Goal: Transaction & Acquisition: Purchase product/service

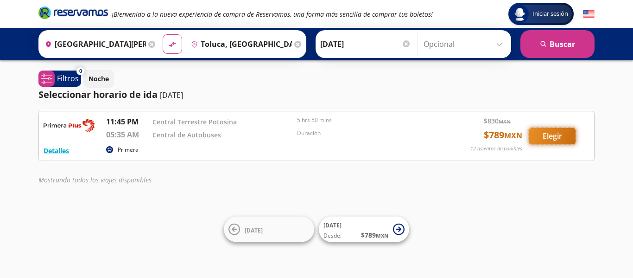
click at [550, 138] on button "Elegir" at bounding box center [552, 136] width 46 height 16
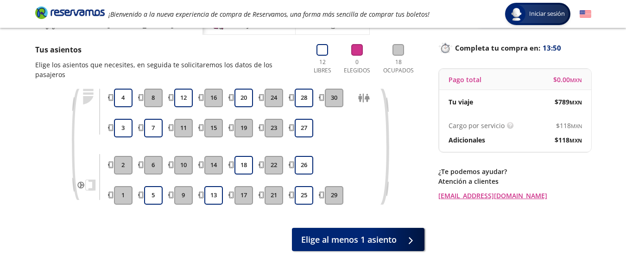
scroll to position [36, 0]
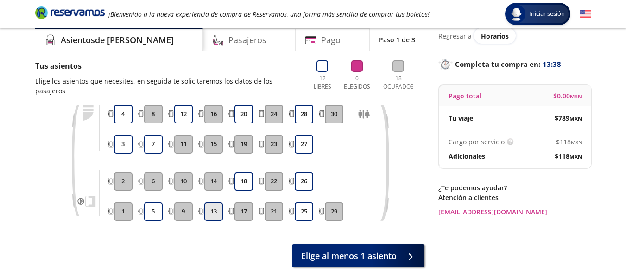
click at [215, 205] on button "13" at bounding box center [213, 211] width 19 height 19
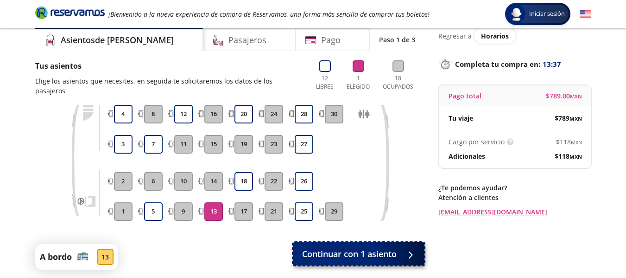
click at [387, 247] on span "Continuar con 1 asiento" at bounding box center [349, 253] width 95 height 13
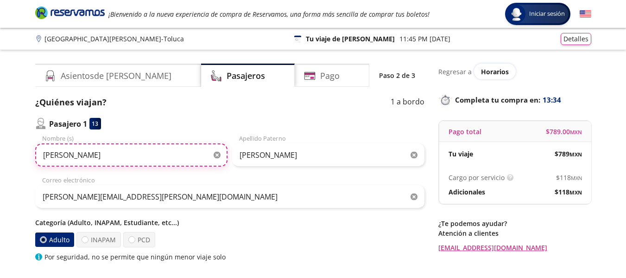
drag, startPoint x: 105, startPoint y: 158, endPoint x: 38, endPoint y: 156, distance: 67.2
click at [38, 156] on input "[PERSON_NAME]" at bounding box center [131, 154] width 192 height 23
type input "[PERSON_NAME]"
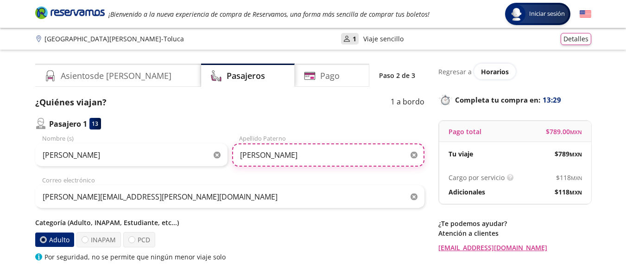
click at [370, 164] on input "[PERSON_NAME]" at bounding box center [328, 154] width 192 height 23
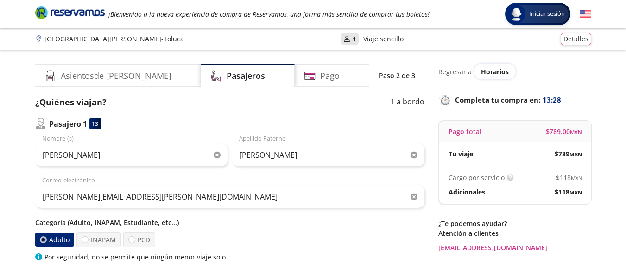
click at [412, 156] on icon "button" at bounding box center [414, 155] width 7 height 7
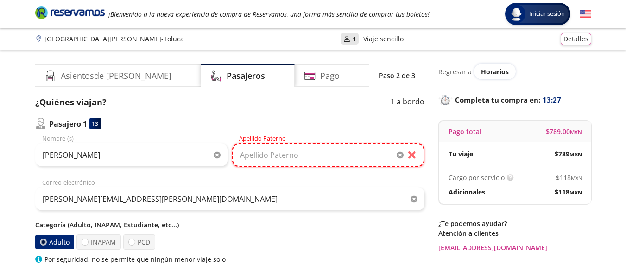
click at [372, 157] on input "Apellido Paterno" at bounding box center [328, 154] width 192 height 23
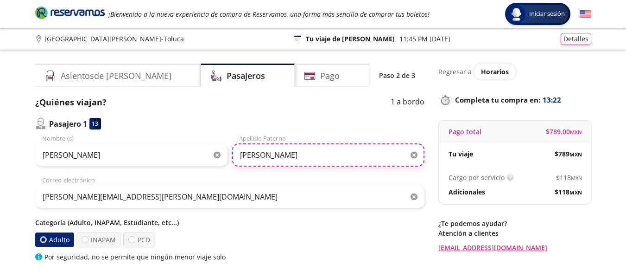
type input "[PERSON_NAME]"
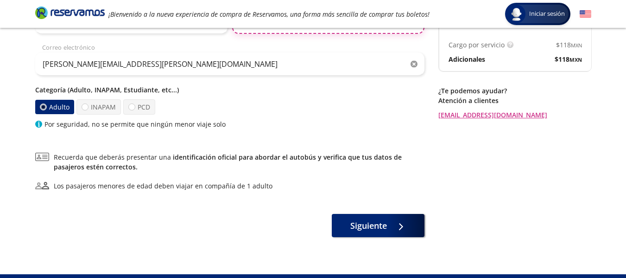
scroll to position [152, 0]
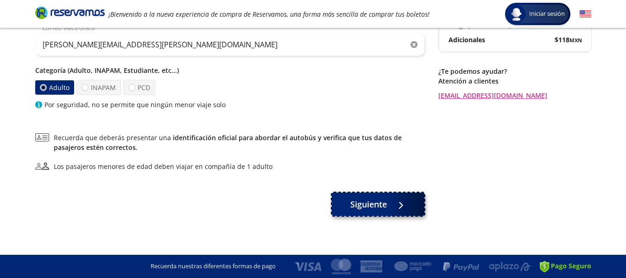
click at [376, 203] on span "Siguiente" at bounding box center [368, 204] width 37 height 13
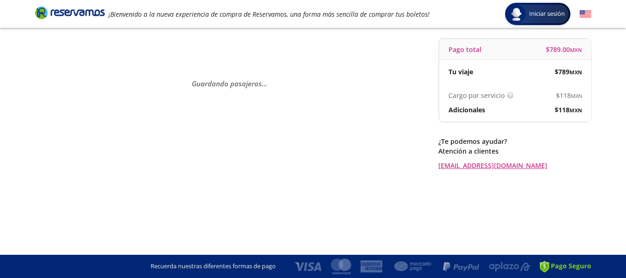
scroll to position [0, 0]
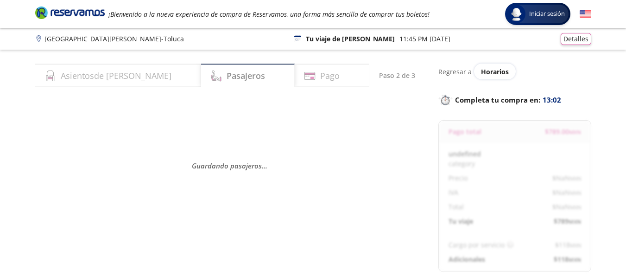
select select "MX"
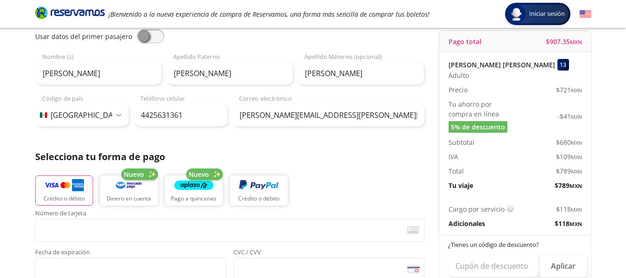
scroll to position [139, 0]
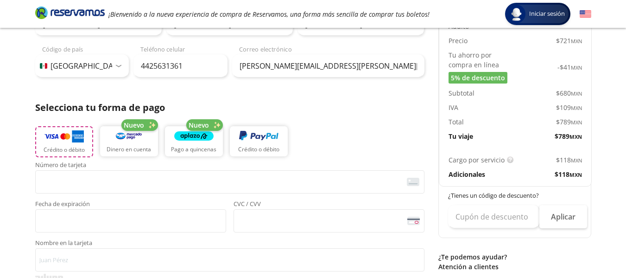
click at [57, 136] on img "button" at bounding box center [63, 136] width 39 height 14
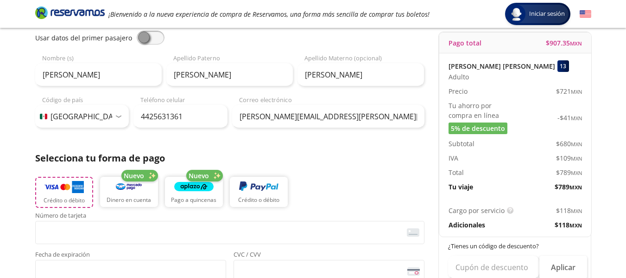
scroll to position [185, 0]
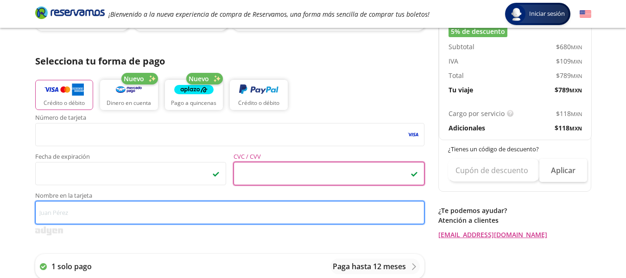
click at [172, 215] on input "Nombre en la tarjeta" at bounding box center [229, 212] width 389 height 23
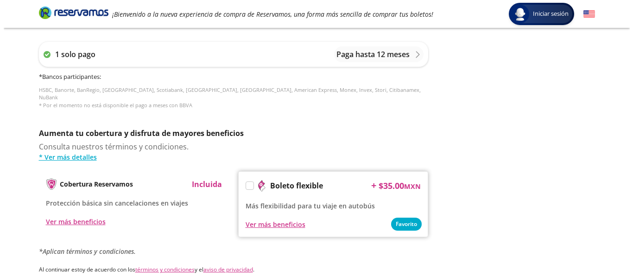
scroll to position [298, 0]
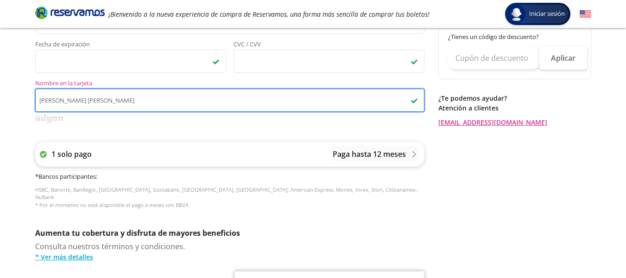
type input "[PERSON_NAME] [PERSON_NAME]"
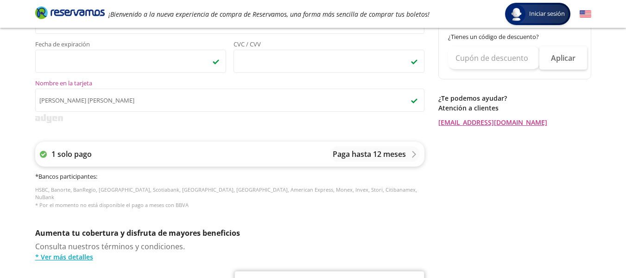
click at [44, 155] on icon at bounding box center [43, 154] width 7 height 7
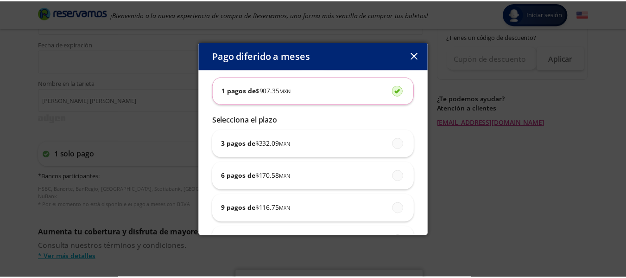
scroll to position [83, 0]
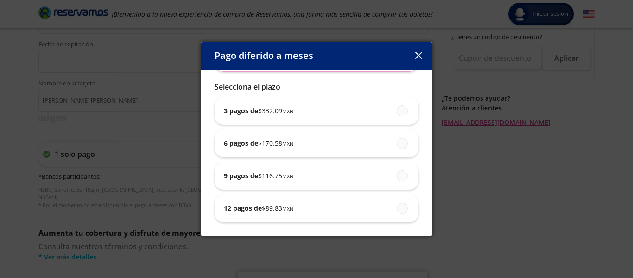
click at [421, 60] on button "button" at bounding box center [419, 56] width 14 height 14
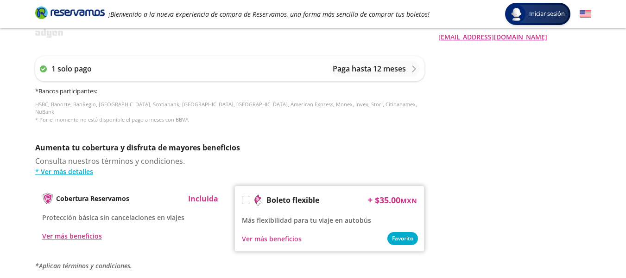
scroll to position [483, 0]
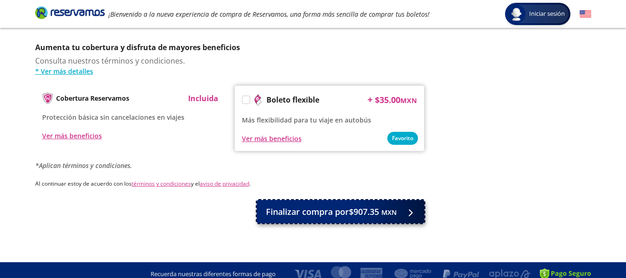
click at [345, 216] on button "Finalizar compra por $907.35 MXN" at bounding box center [341, 211] width 168 height 23
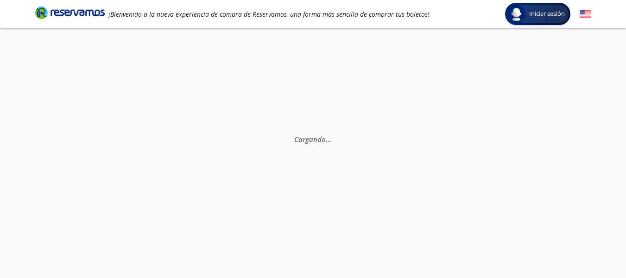
scroll to position [0, 0]
select select "MX"
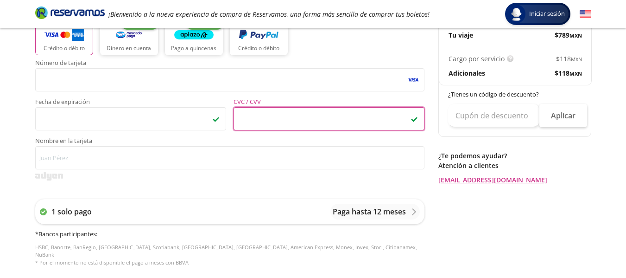
scroll to position [256, 0]
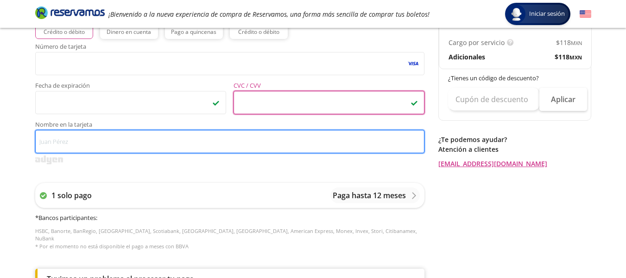
click at [163, 139] on input "Nombre en la tarjeta" at bounding box center [229, 141] width 389 height 23
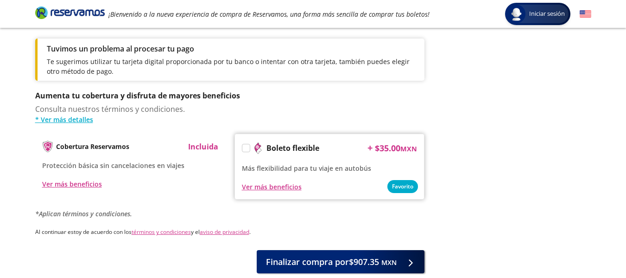
scroll to position [534, 0]
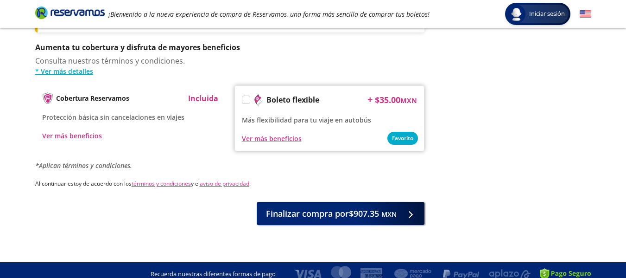
type input "[PERSON_NAME] [PERSON_NAME]"
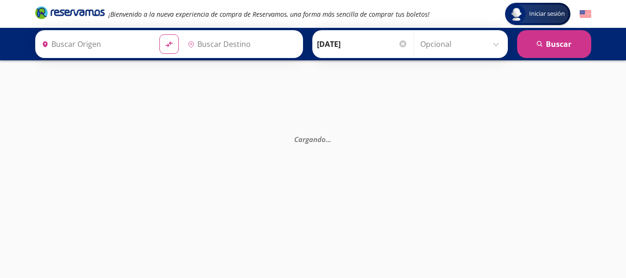
type input "Central de Autobuses, [GEOGRAPHIC_DATA]"
type input "Central Terrestre Potosina, [GEOGRAPHIC_DATA][PERSON_NAME]"
